Goal: Check status: Check status

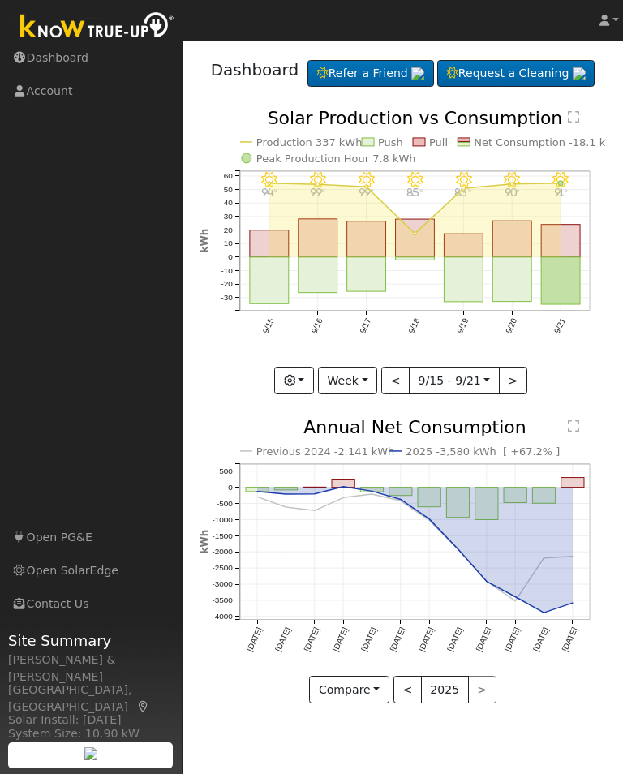
click at [310, 394] on button "button" at bounding box center [294, 381] width 40 height 28
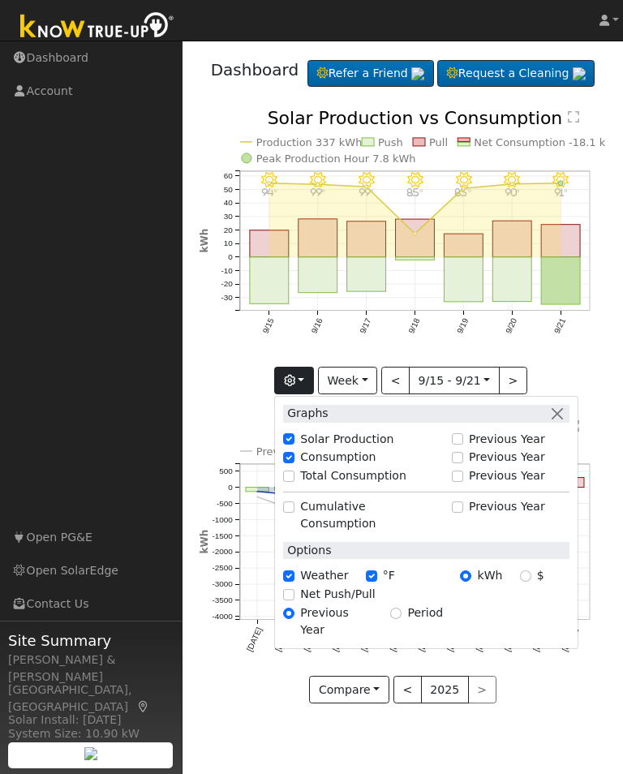
click at [337, 485] on label "Total Consumption" at bounding box center [353, 475] width 106 height 17
click at [295, 482] on input "Total Consumption" at bounding box center [288, 476] width 11 height 11
checkbox input "true"
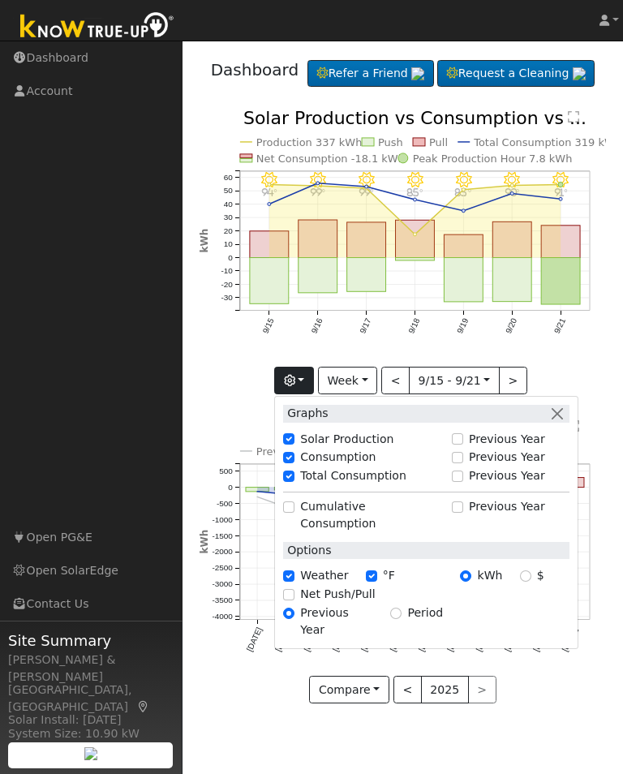
click at [314, 394] on button "button" at bounding box center [294, 381] width 40 height 28
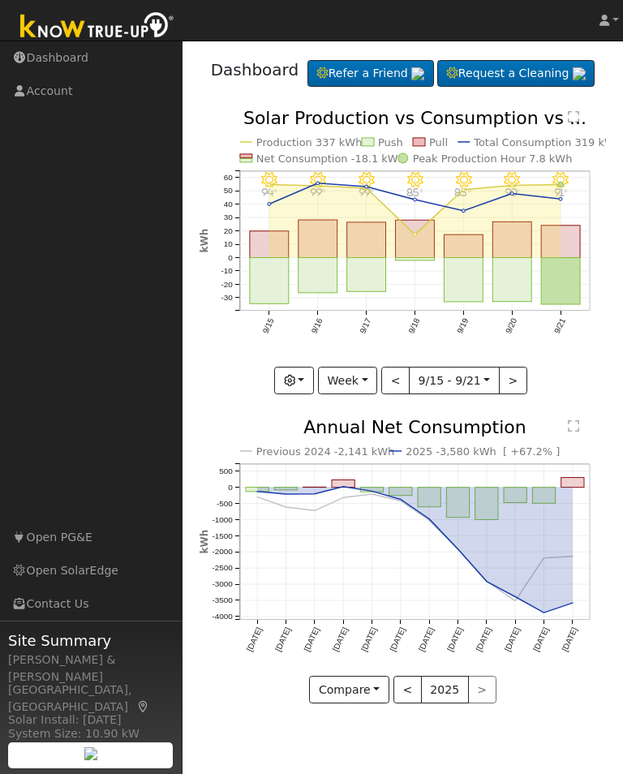
click at [421, 258] on rect "onclick=""" at bounding box center [415, 239] width 39 height 37
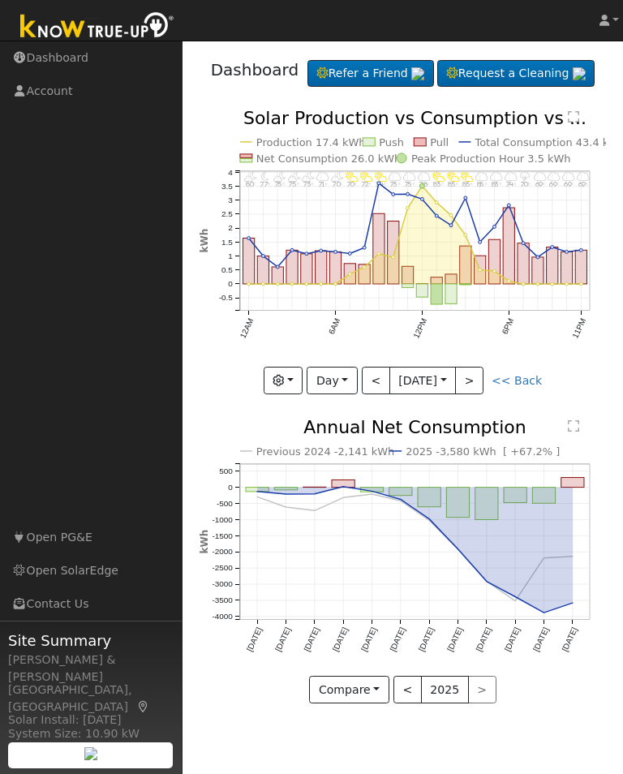
click at [475, 394] on button ">" at bounding box center [469, 381] width 28 height 28
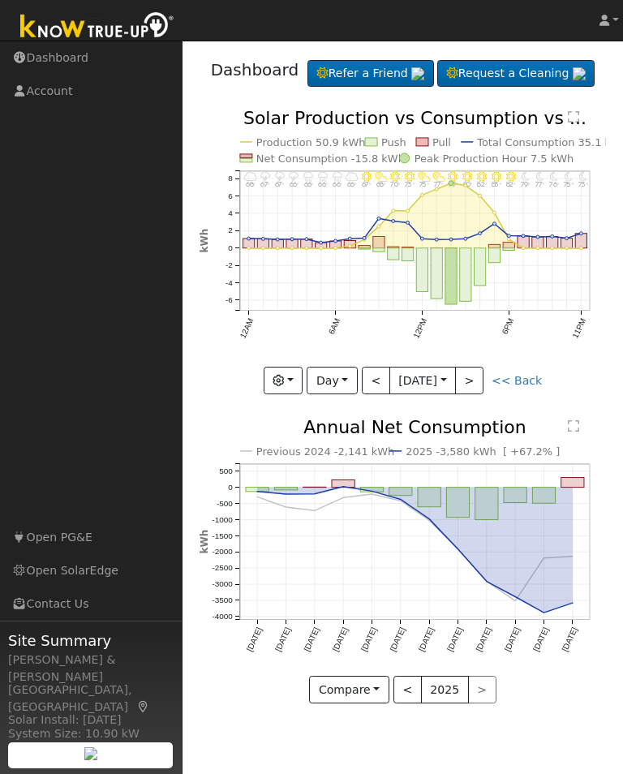
click at [382, 394] on button "<" at bounding box center [376, 381] width 28 height 28
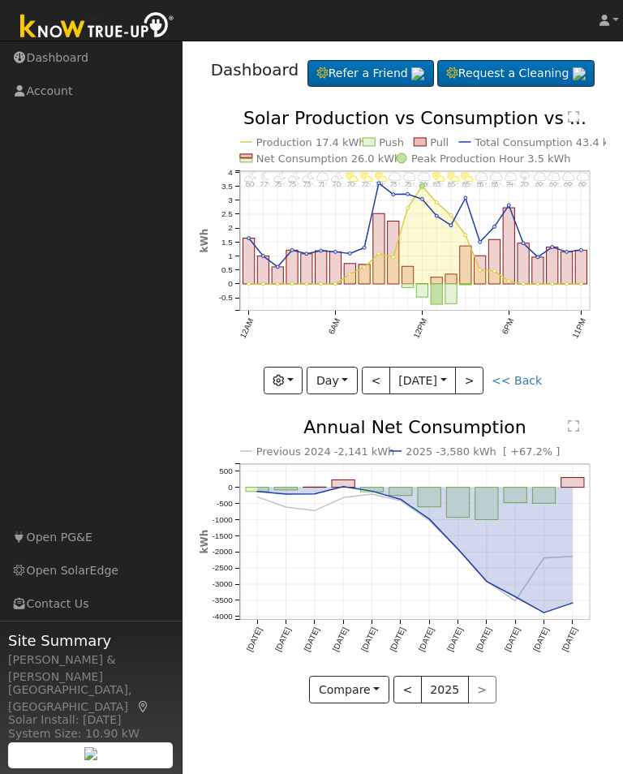
click at [478, 394] on button ">" at bounding box center [469, 381] width 28 height 28
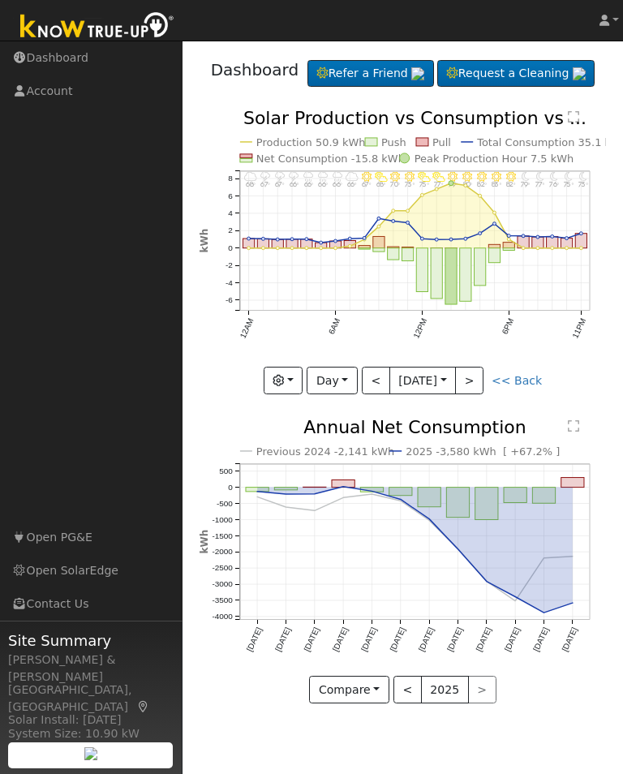
click at [473, 394] on button ">" at bounding box center [469, 381] width 28 height 28
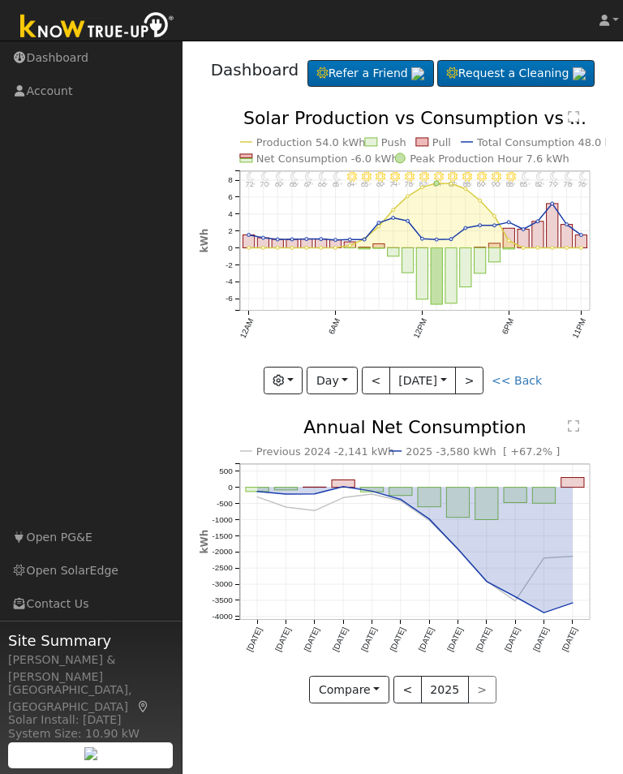
click at [471, 394] on button ">" at bounding box center [469, 381] width 28 height 28
click at [470, 394] on button ">" at bounding box center [469, 381] width 28 height 28
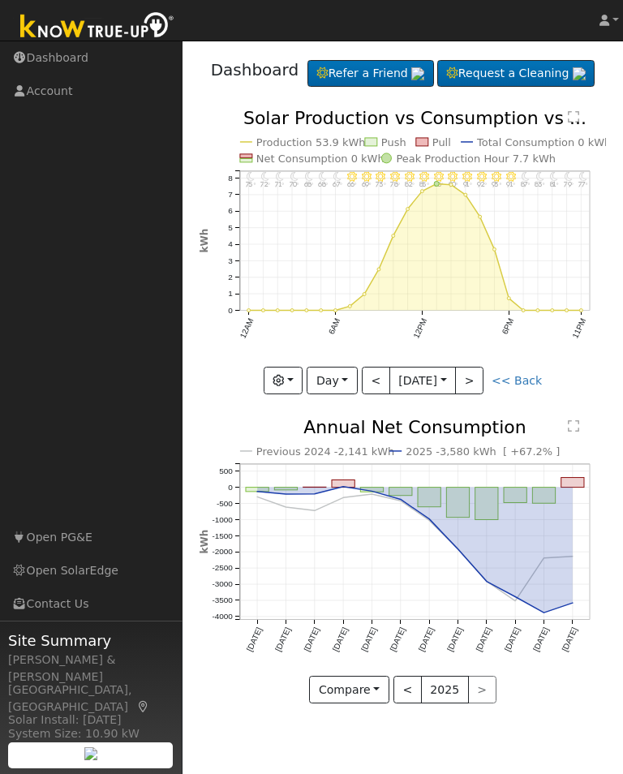
click at [344, 394] on button "Day" at bounding box center [332, 381] width 50 height 28
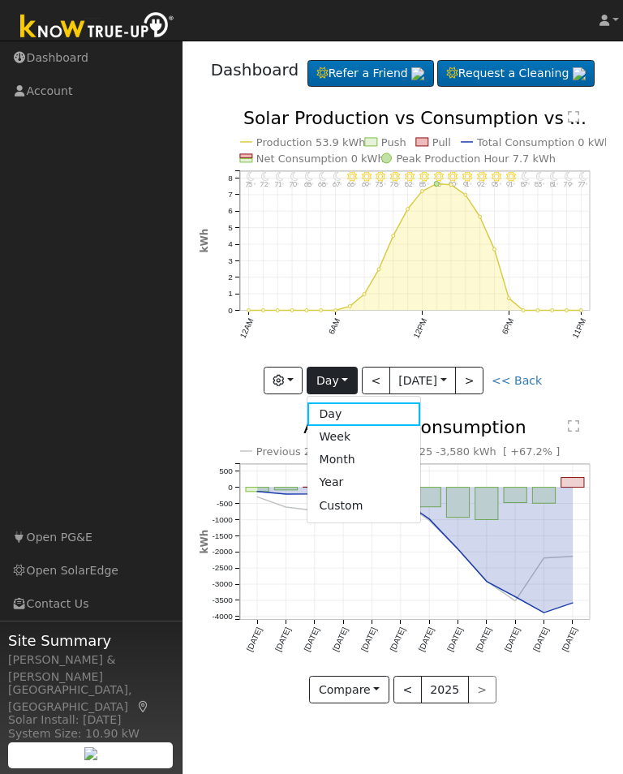
click at [348, 449] on link "Week" at bounding box center [364, 437] width 113 height 23
type input "[DATE]"
